Goal: Find specific page/section: Find specific page/section

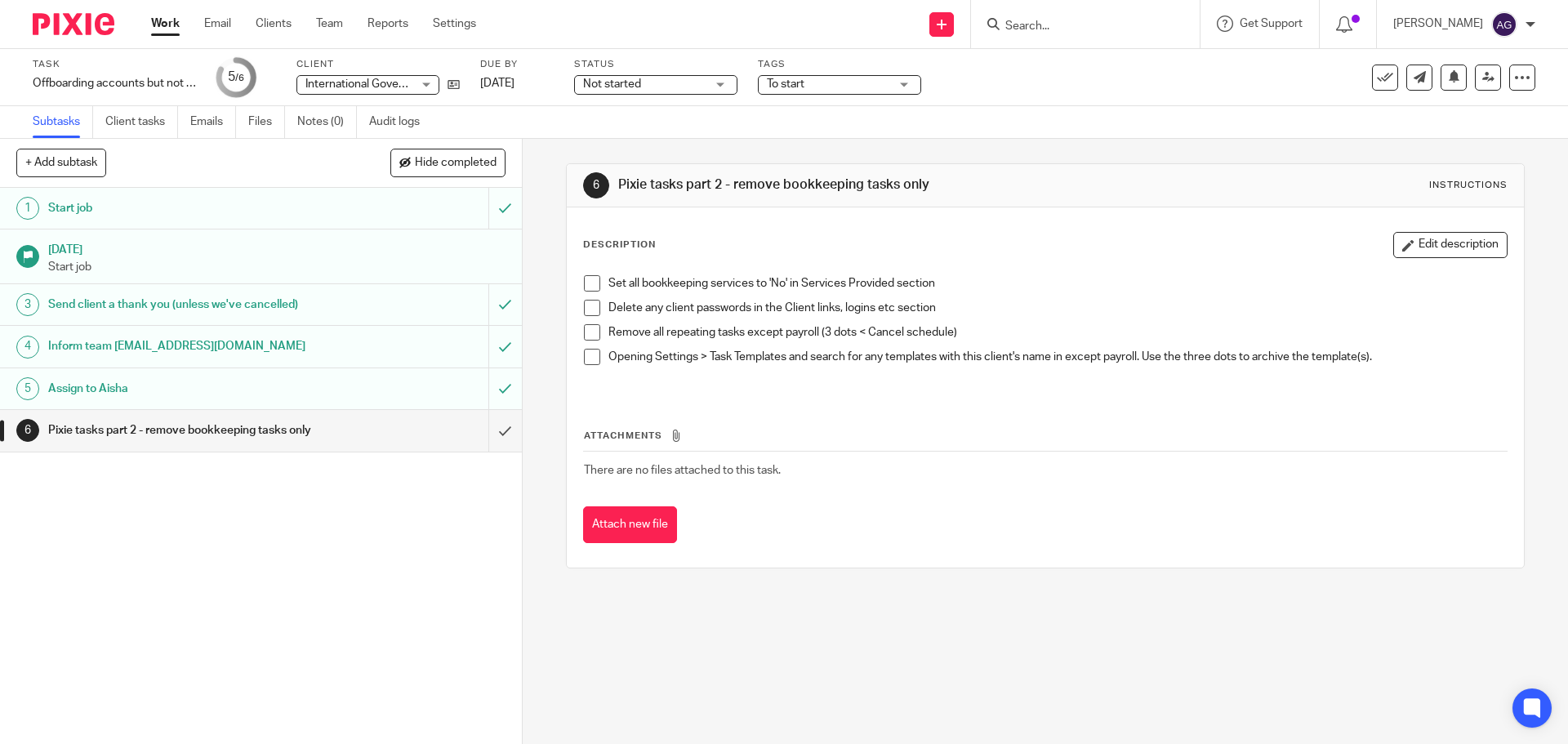
click at [82, 27] on img at bounding box center [73, 24] width 82 height 22
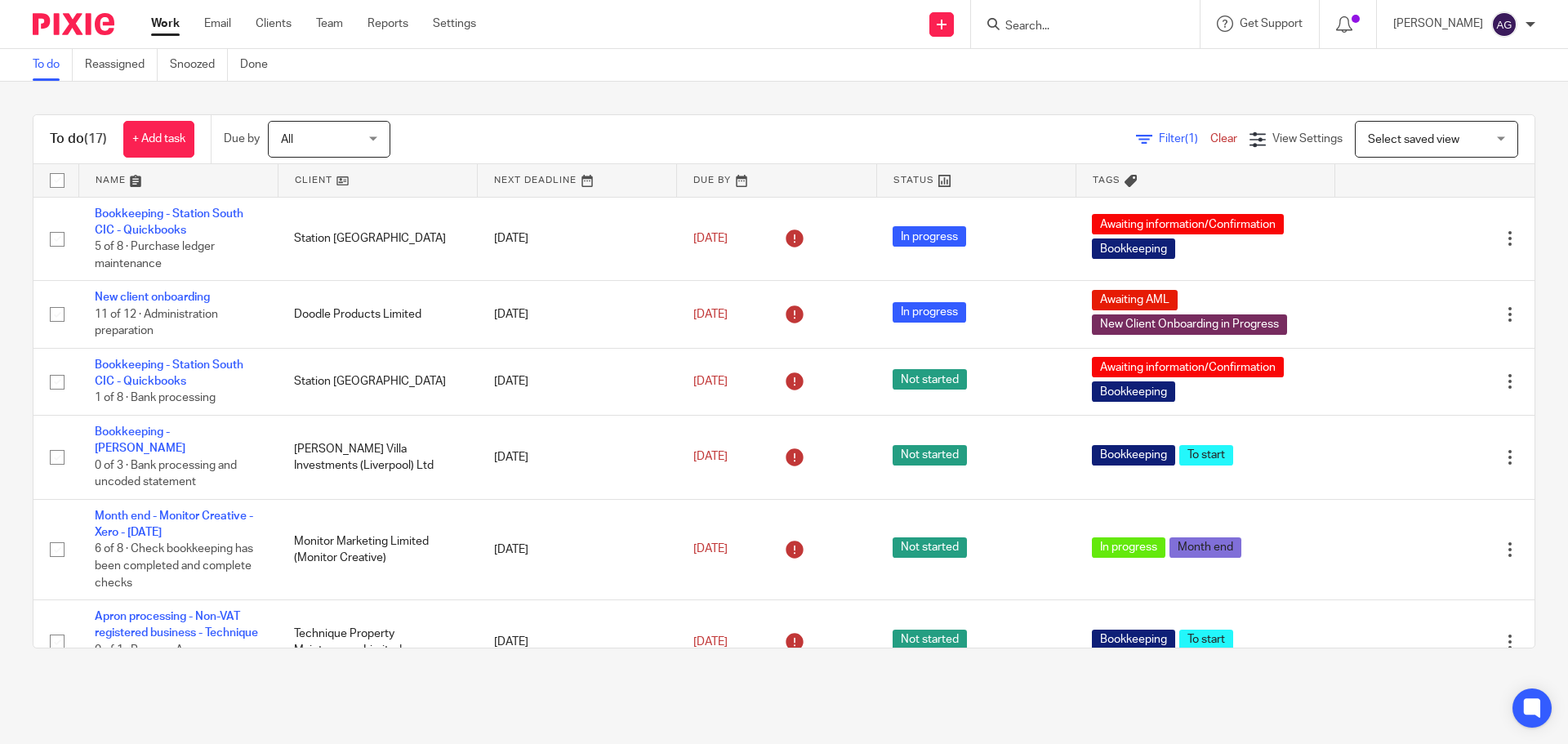
click at [1116, 0] on div at bounding box center [1085, 24] width 228 height 48
click at [1109, 26] on input "Search" at bounding box center [1076, 27] width 147 height 15
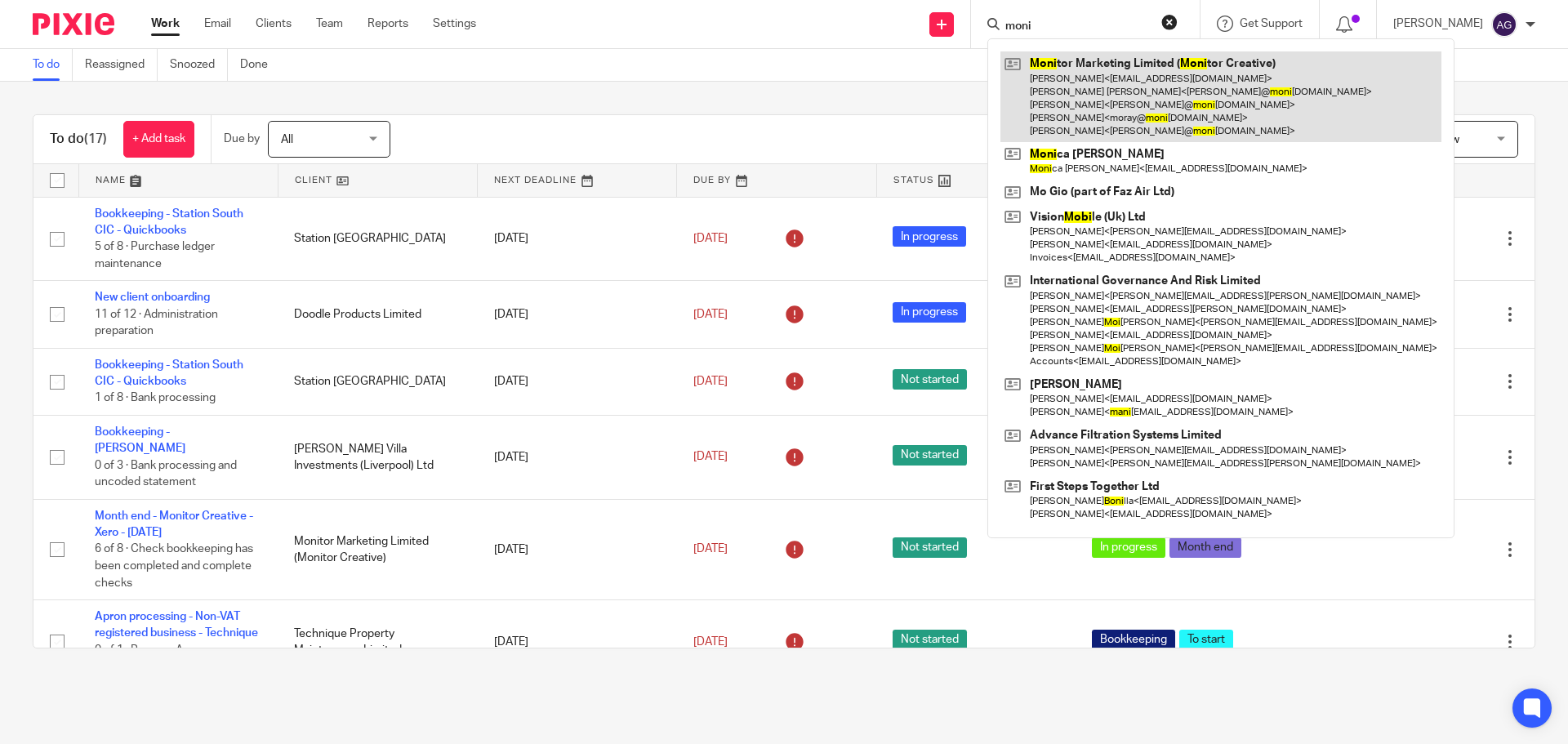
type input "moni"
click at [1110, 89] on link at bounding box center [1220, 97] width 441 height 91
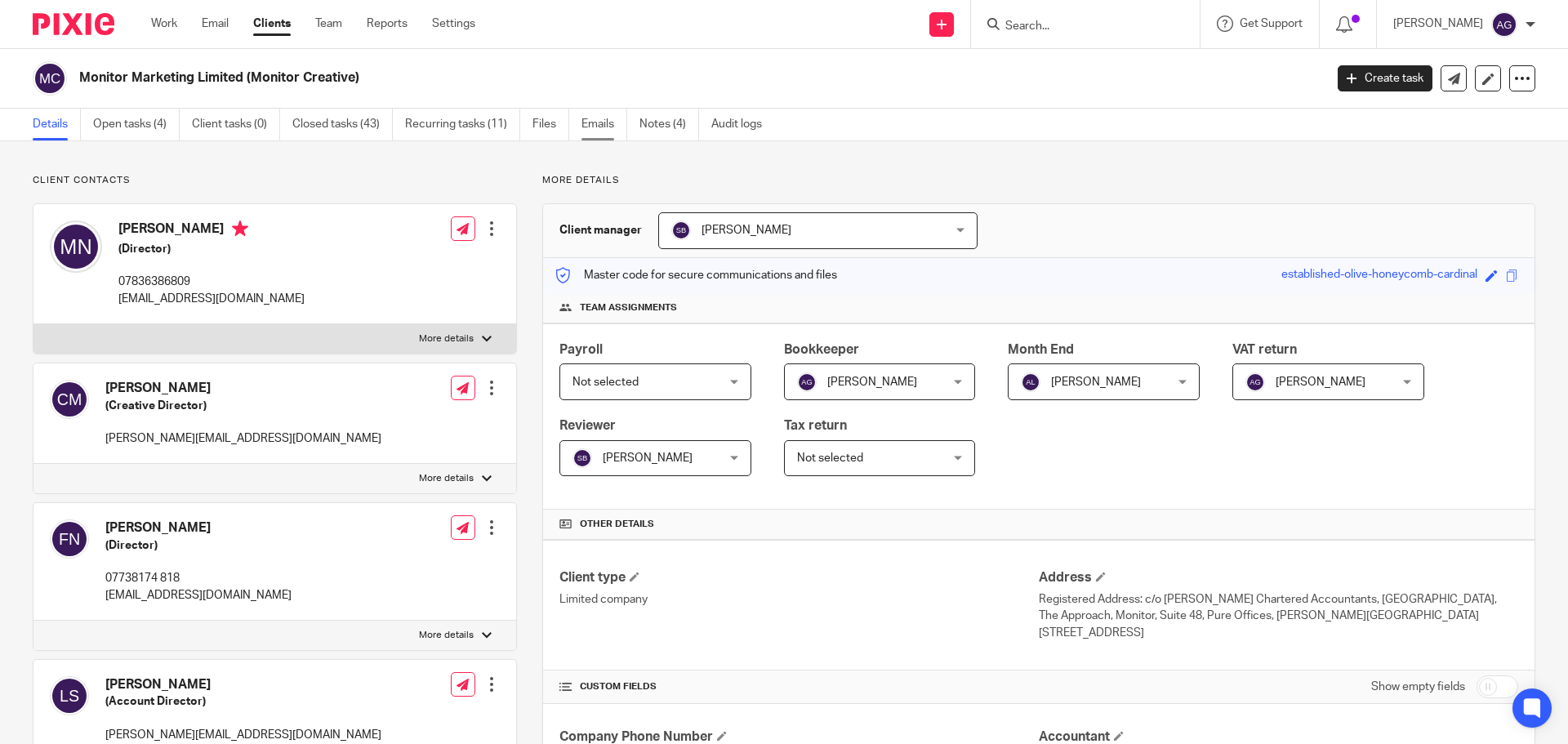
click at [608, 118] on link "Emails" at bounding box center [603, 124] width 45 height 32
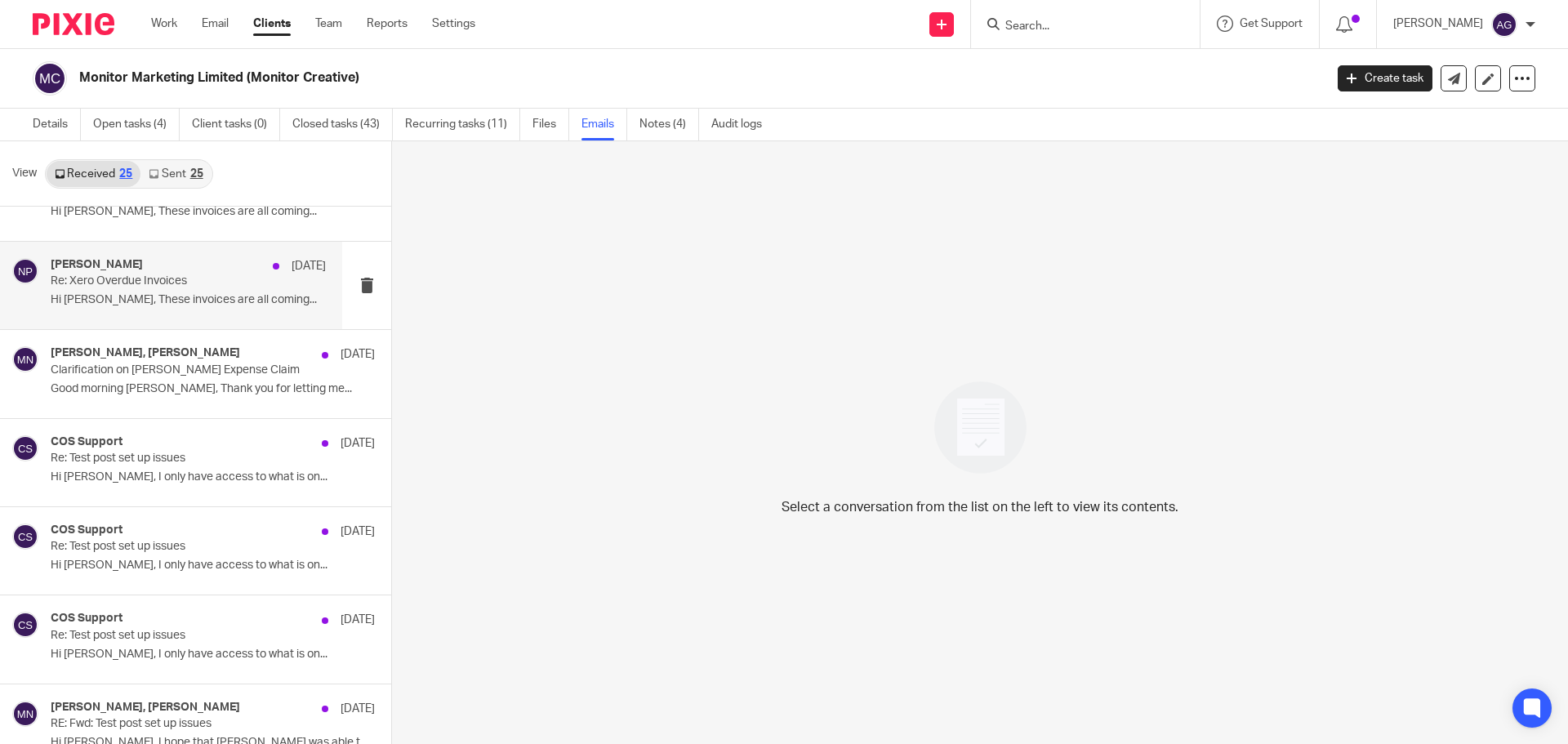
scroll to position [1225, 0]
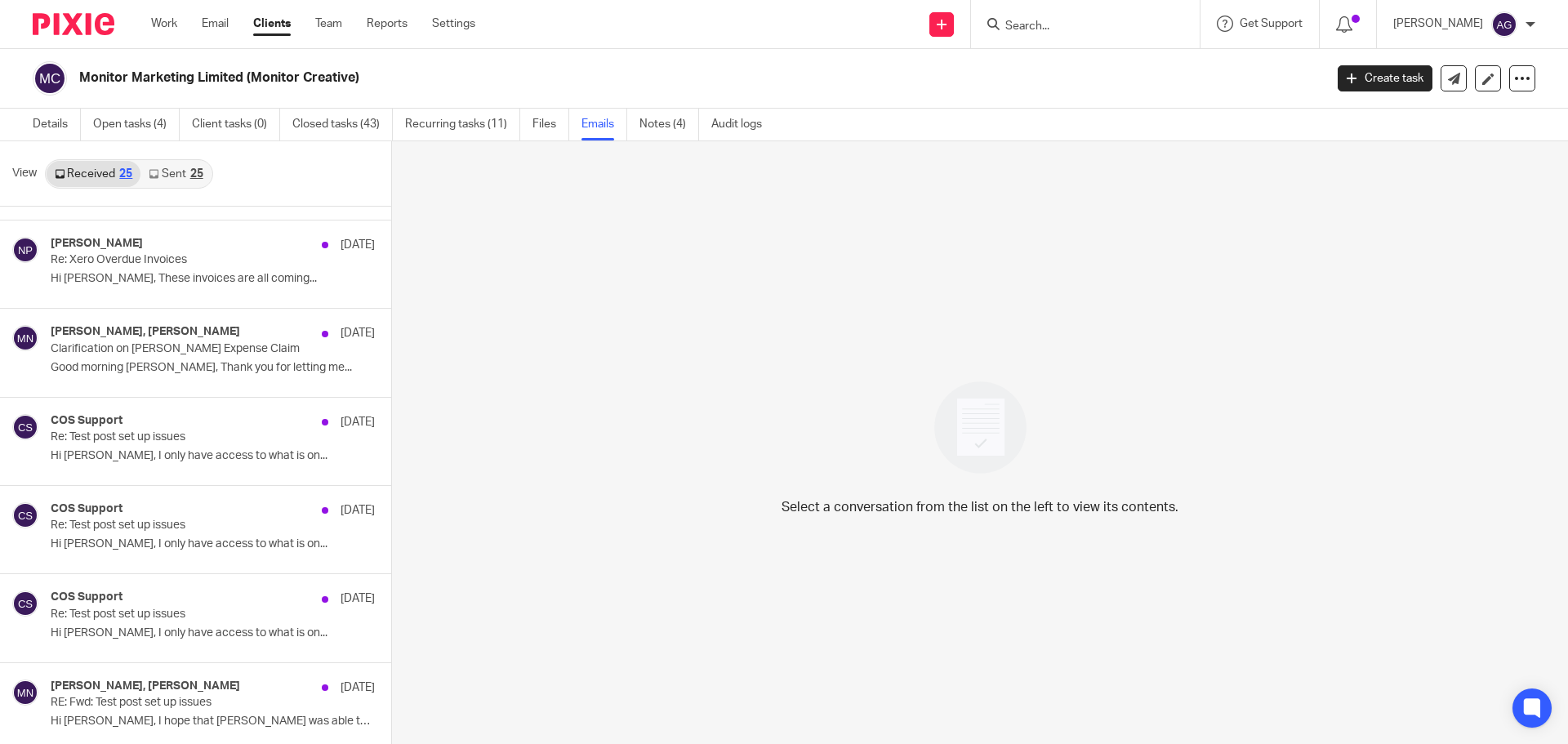
click at [181, 185] on link "Sent 25" at bounding box center [176, 173] width 70 height 26
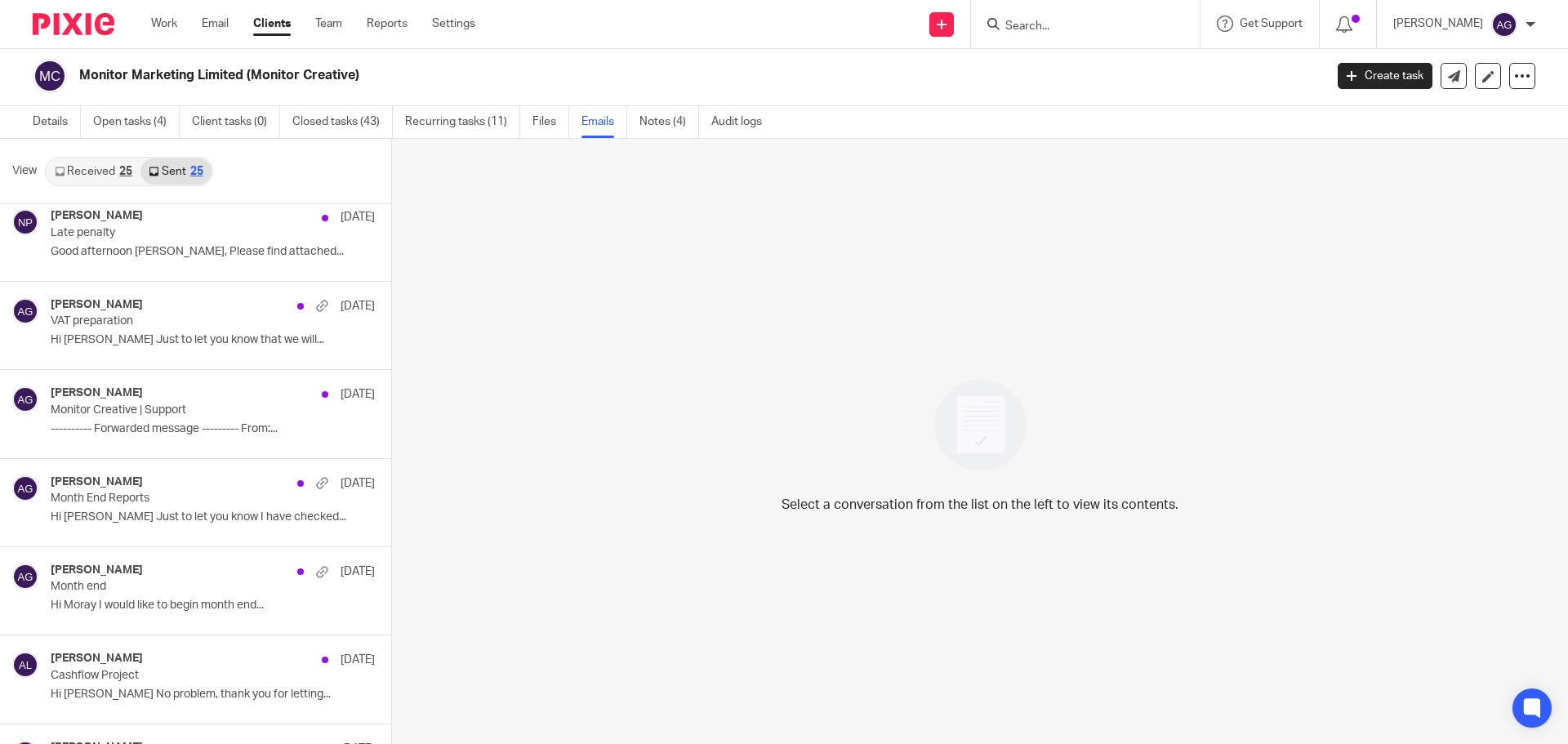
scroll to position [408, 0]
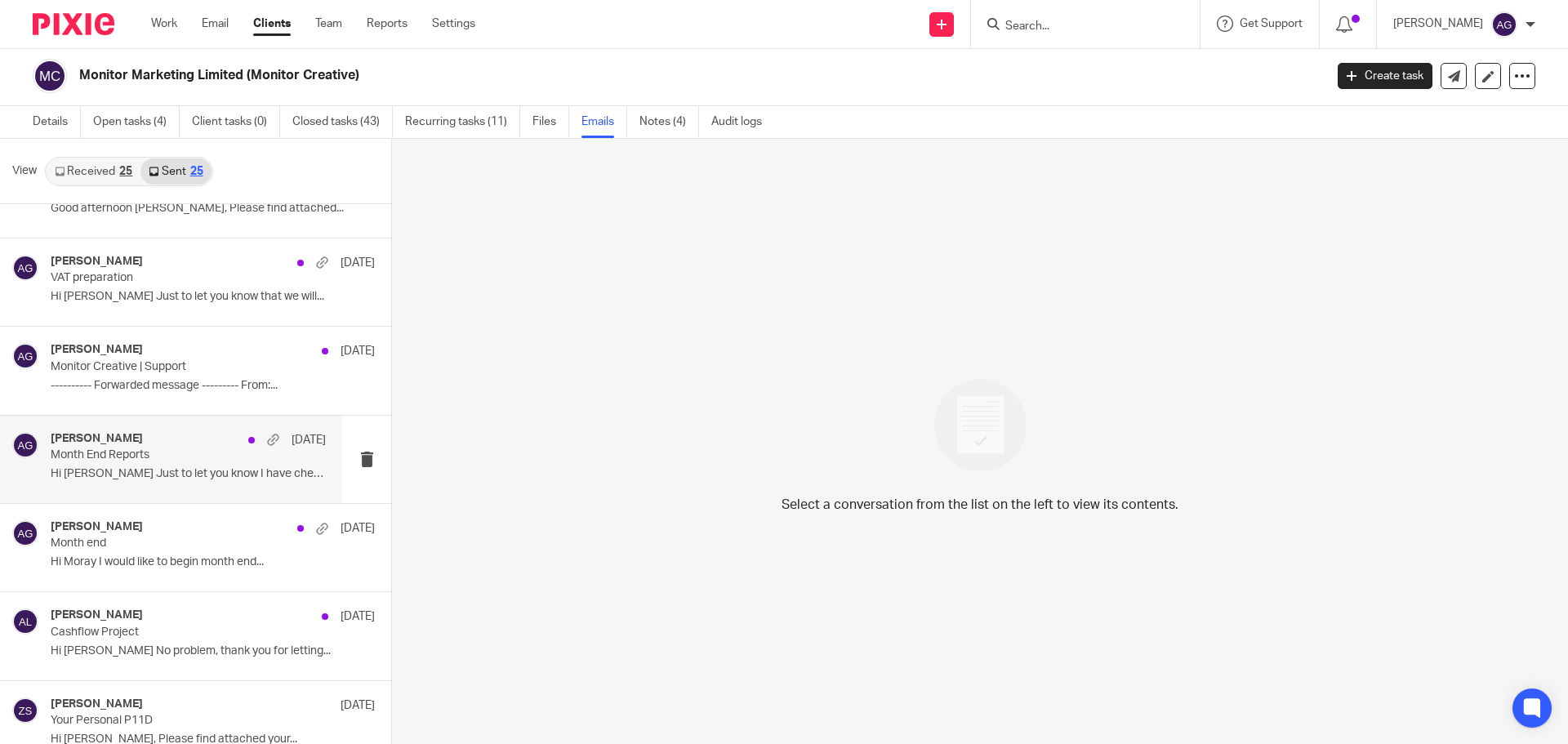
click at [222, 482] on div "Aisha Ghaffur 3 Jul Month End Reports Hi Moray Just to let you know I have chec…" at bounding box center [188, 459] width 275 height 55
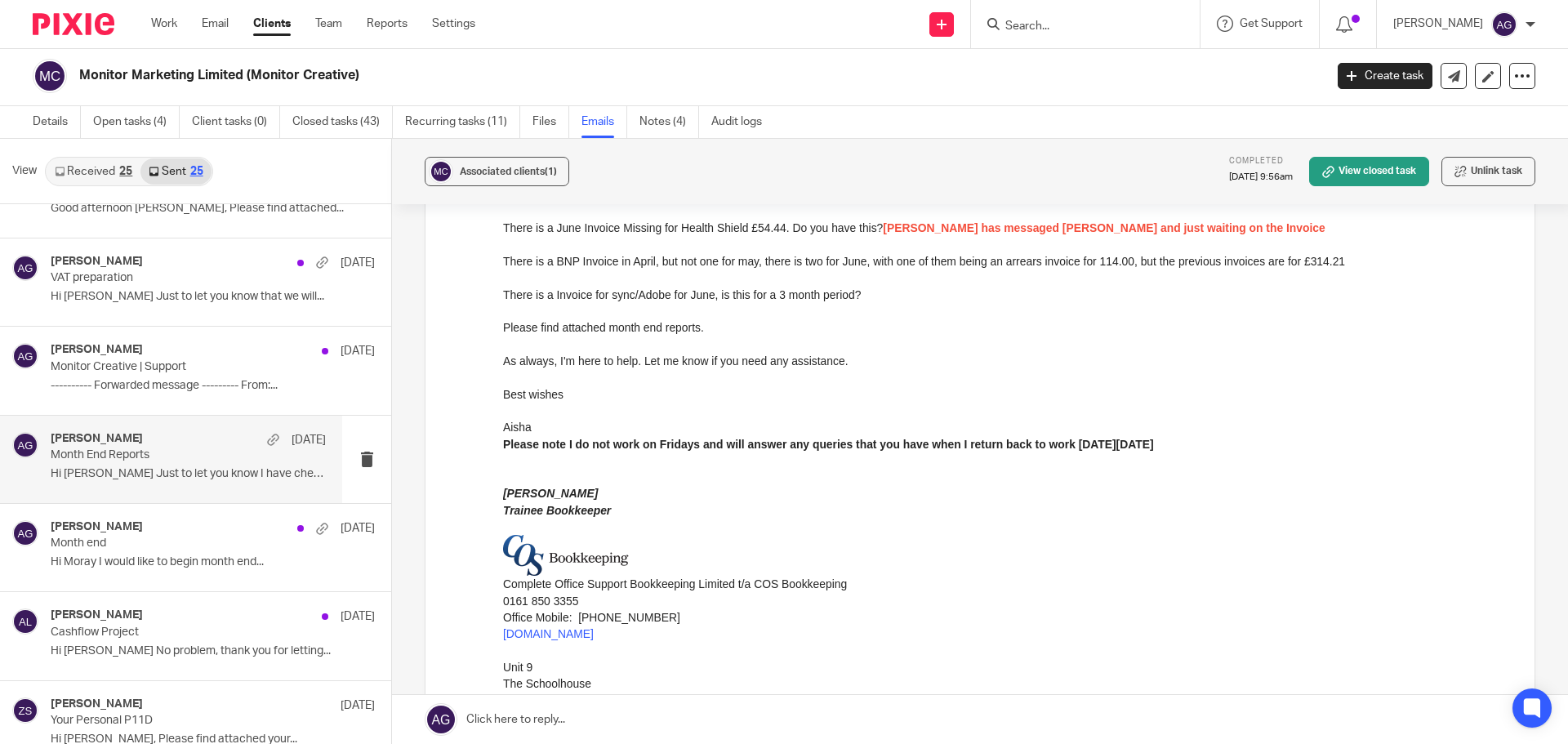
scroll to position [1032, 0]
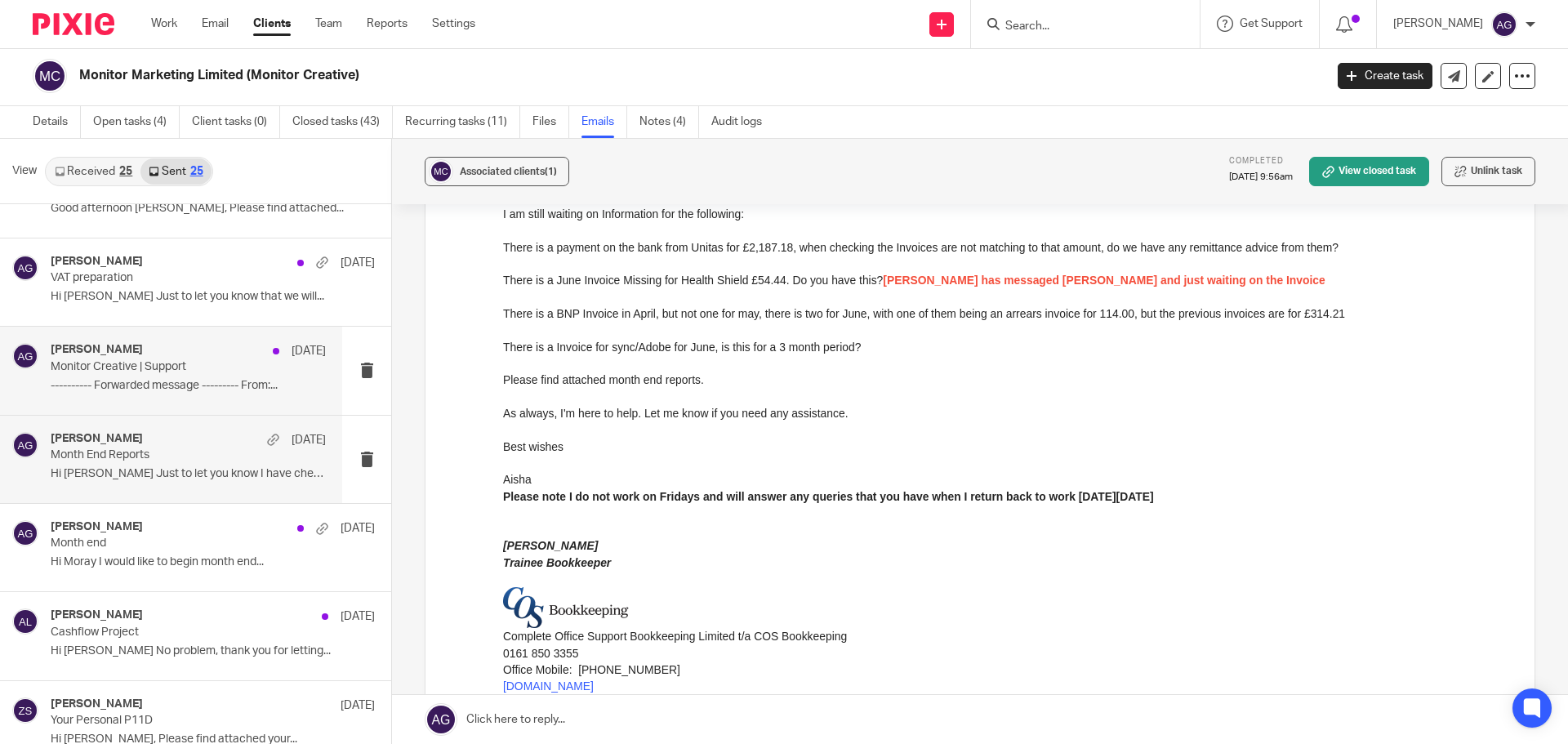
click at [142, 383] on p "---------- Forwarded message --------- From:..." at bounding box center [188, 385] width 275 height 14
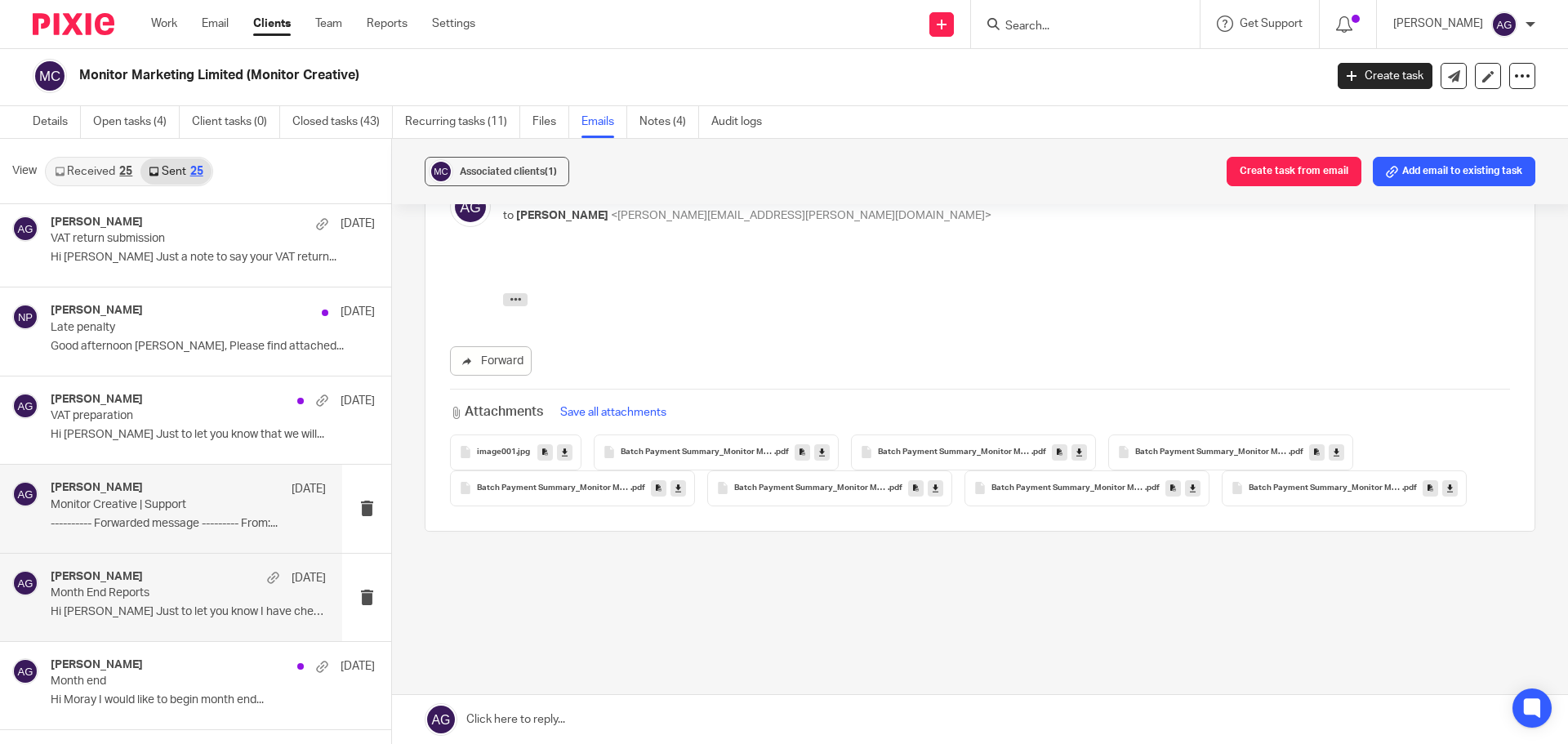
scroll to position [0, 0]
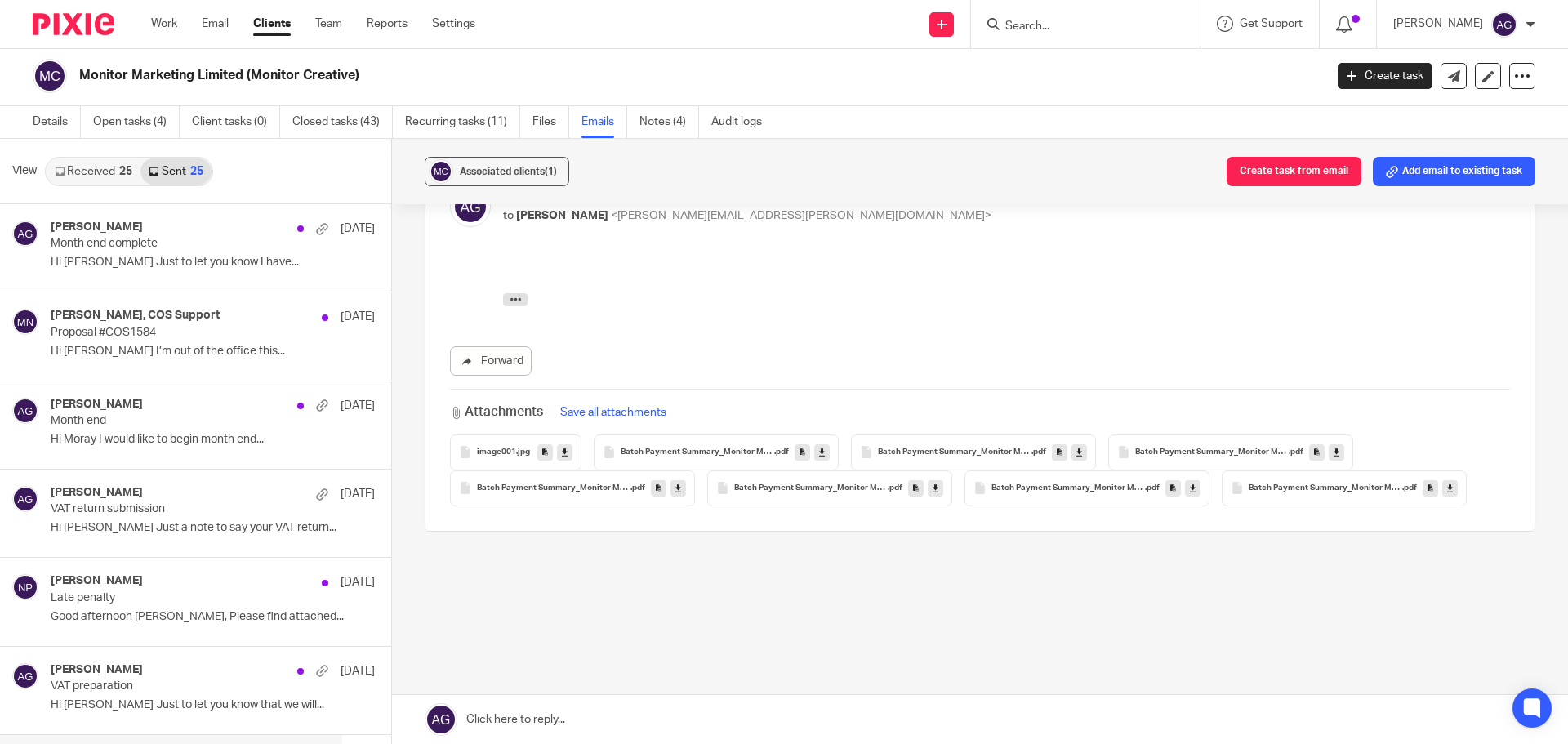
drag, startPoint x: 45, startPoint y: 160, endPoint x: 55, endPoint y: 166, distance: 11.7
click at [45, 160] on div "View Received 25 Sent 25" at bounding box center [196, 172] width 391 height 65
click at [64, 169] on icon at bounding box center [59, 171] width 9 height 9
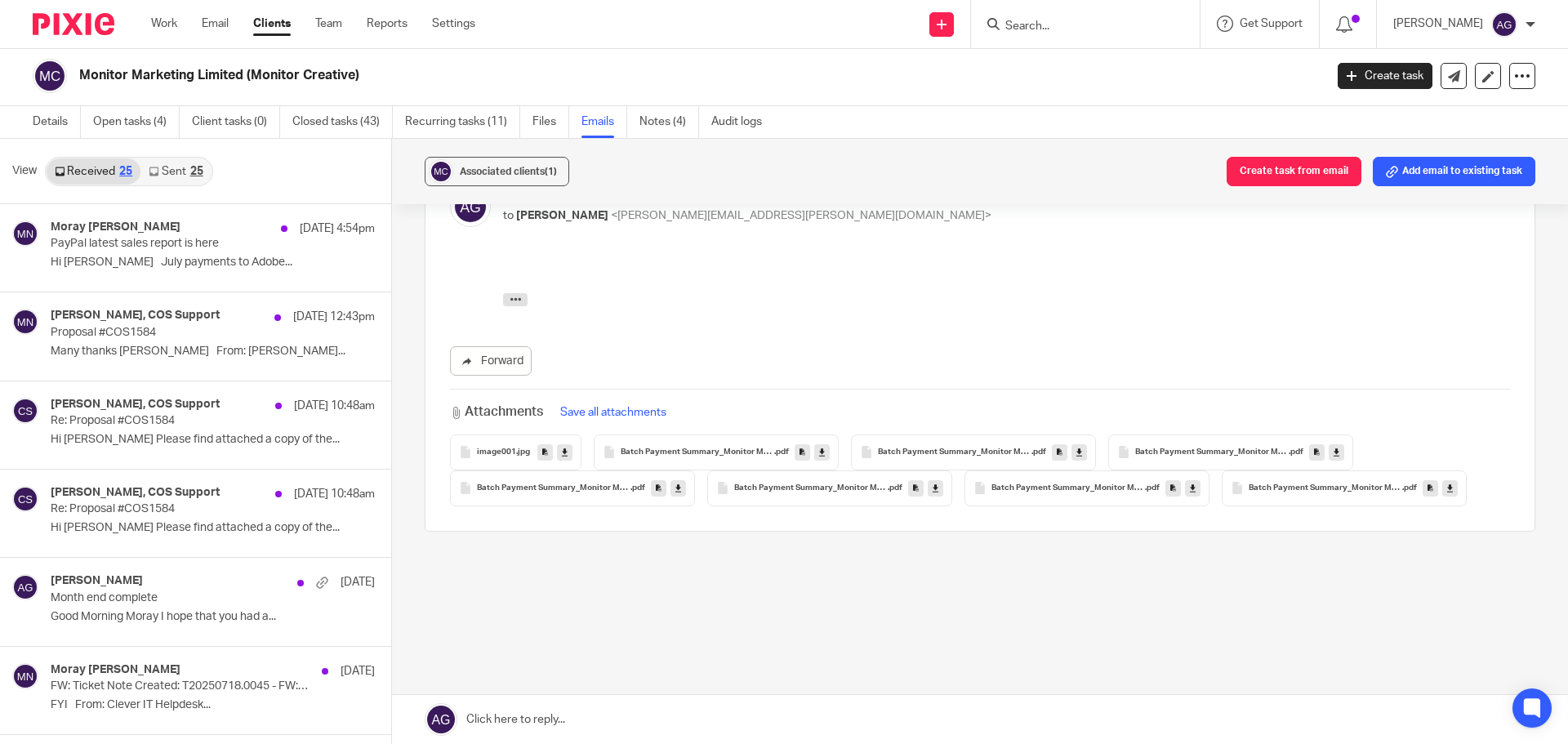
click at [88, 36] on div at bounding box center [67, 24] width 135 height 48
click at [88, 30] on img at bounding box center [73, 24] width 82 height 22
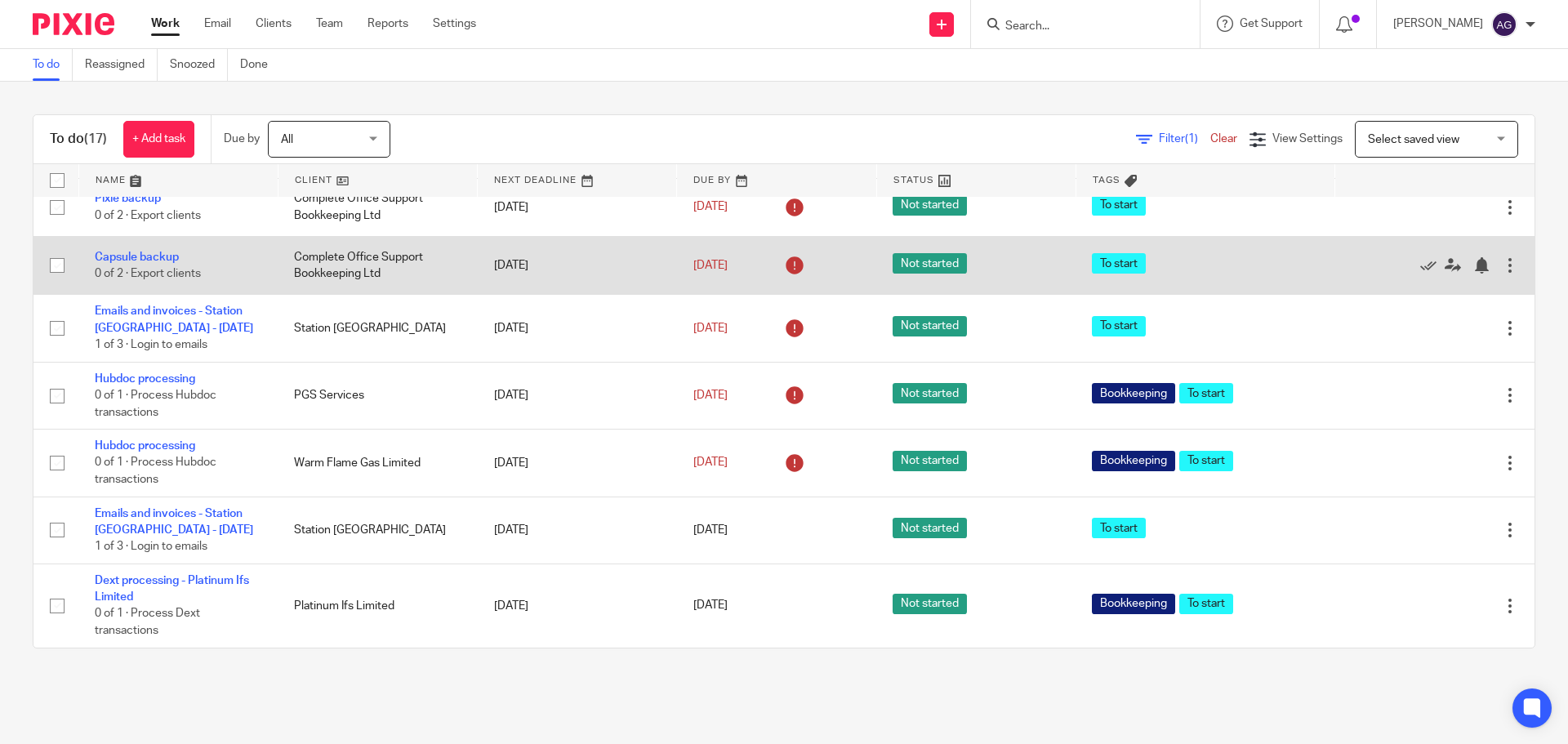
scroll to position [840, 0]
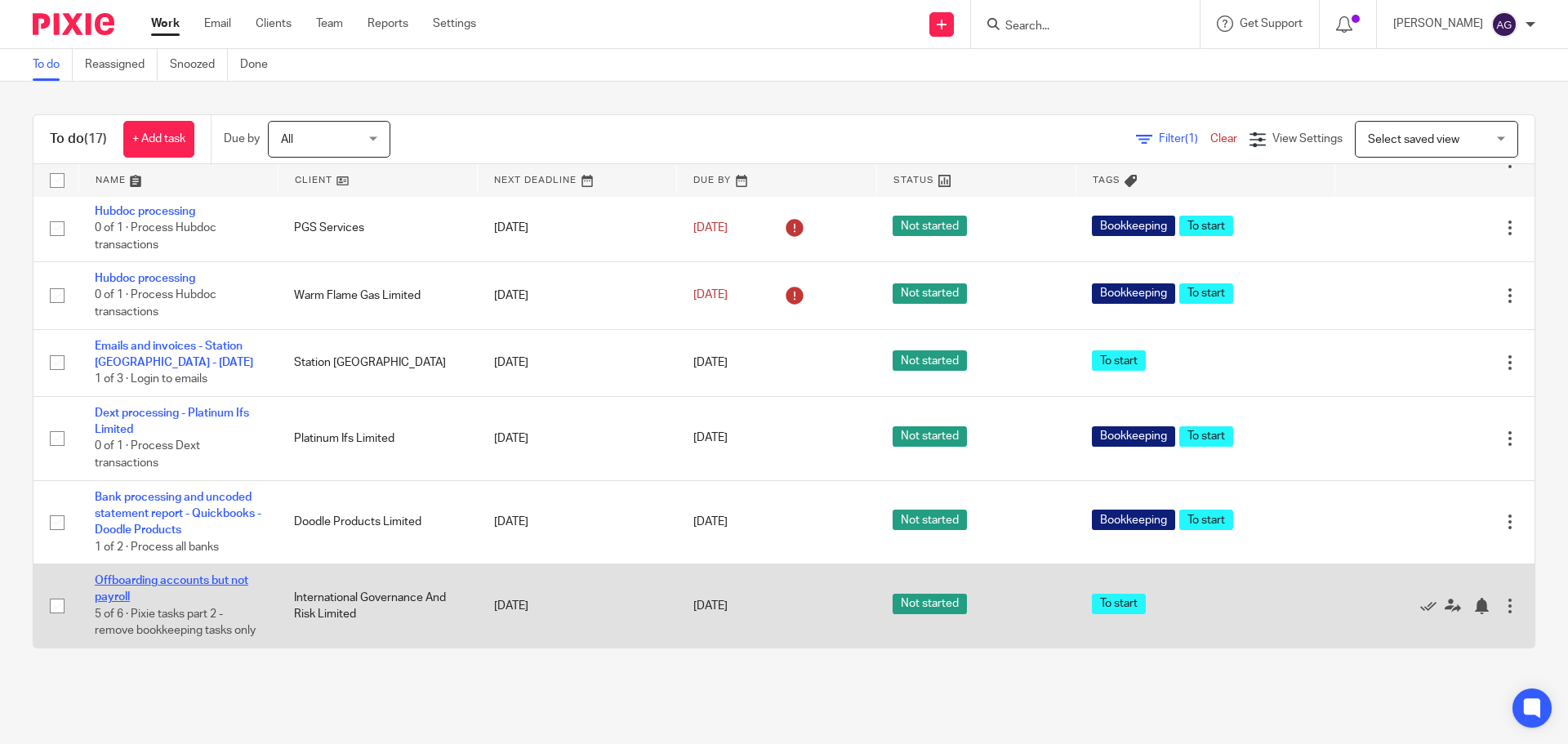
click at [203, 575] on link "Offboarding accounts but not payroll" at bounding box center [171, 589] width 154 height 27
